Goal: Task Accomplishment & Management: Use online tool/utility

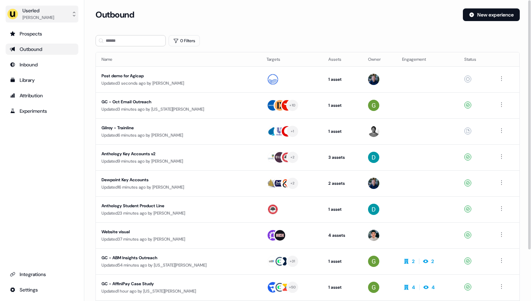
click at [56, 17] on button "Userled [PERSON_NAME]" at bounding box center [42, 14] width 73 height 17
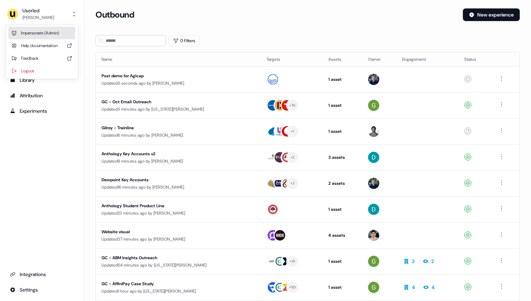
click at [47, 29] on div "Impersonate (Admin)" at bounding box center [41, 33] width 67 height 13
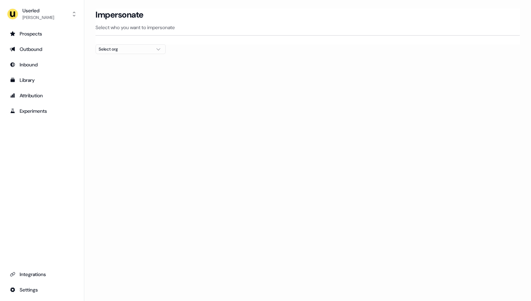
click at [115, 48] on div "Select org" at bounding box center [125, 49] width 53 height 7
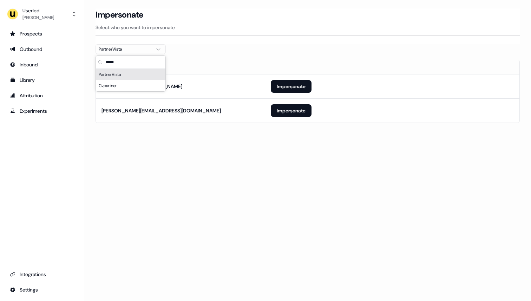
type input "*****"
click at [203, 60] on th "Email" at bounding box center [180, 67] width 169 height 14
click at [305, 85] on button "Impersonate" at bounding box center [291, 86] width 41 height 13
